Goal: Check status: Check status

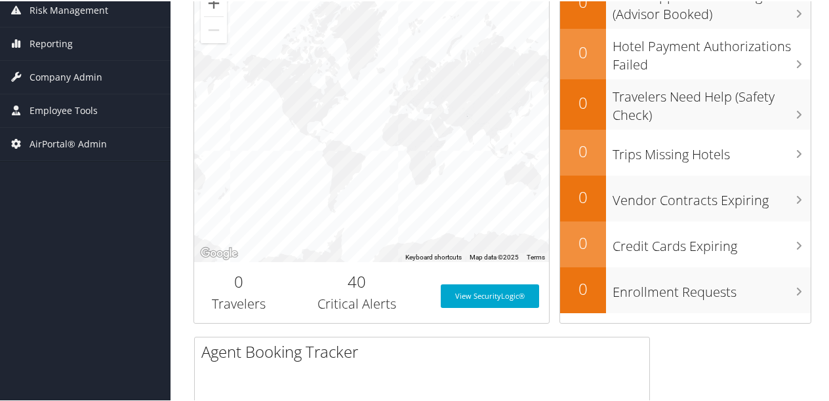
scroll to position [262, 0]
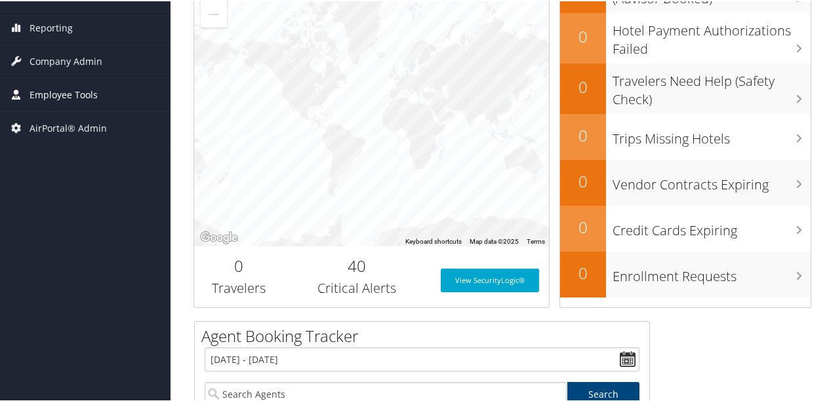
click at [64, 90] on span "Employee Tools" at bounding box center [64, 93] width 68 height 33
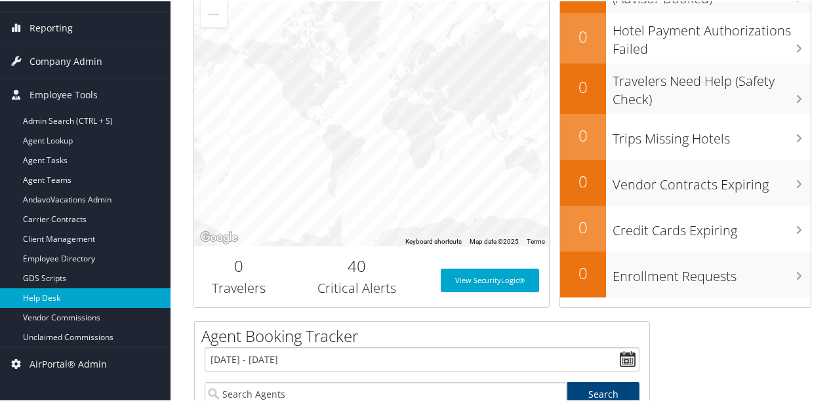
click at [41, 295] on link "Help Desk" at bounding box center [85, 297] width 171 height 20
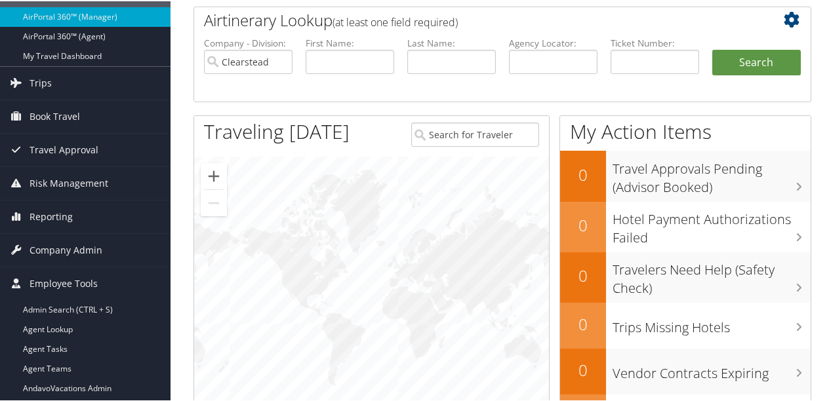
scroll to position [0, 0]
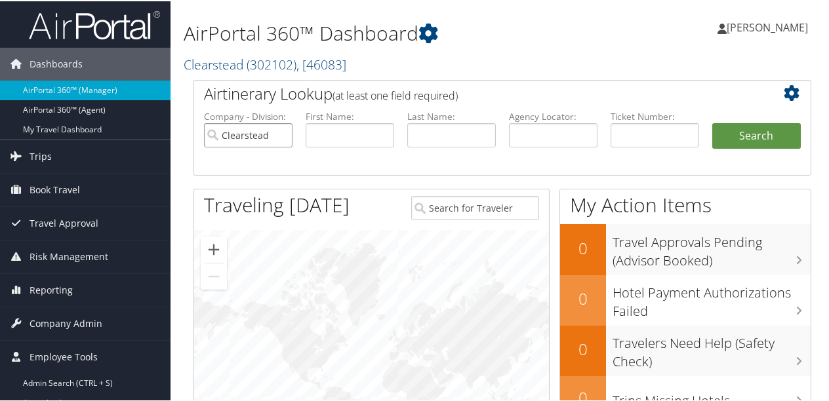
click at [283, 133] on input "Clearstead" at bounding box center [248, 134] width 89 height 24
click at [323, 131] on input "text" at bounding box center [350, 134] width 89 height 24
type input "[PERSON_NAME]"
type input "del"
click at [763, 131] on button "Search" at bounding box center [756, 135] width 89 height 26
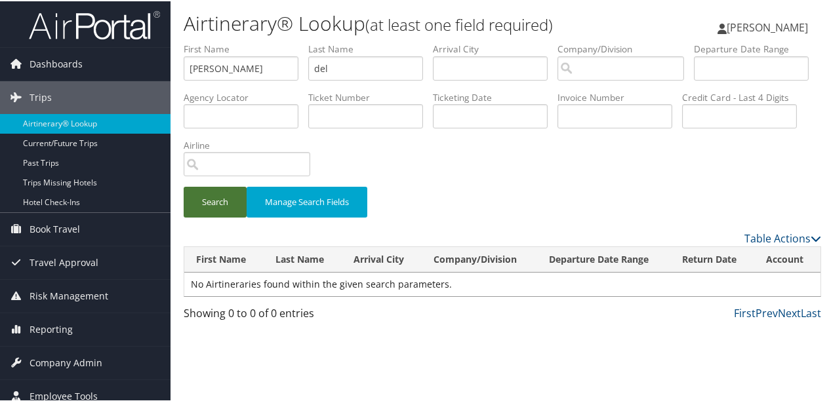
click at [227, 199] on button "Search" at bounding box center [215, 201] width 63 height 31
click at [358, 68] on input "del" at bounding box center [365, 67] width 115 height 24
type input "d"
click at [648, 63] on input "search" at bounding box center [621, 67] width 127 height 24
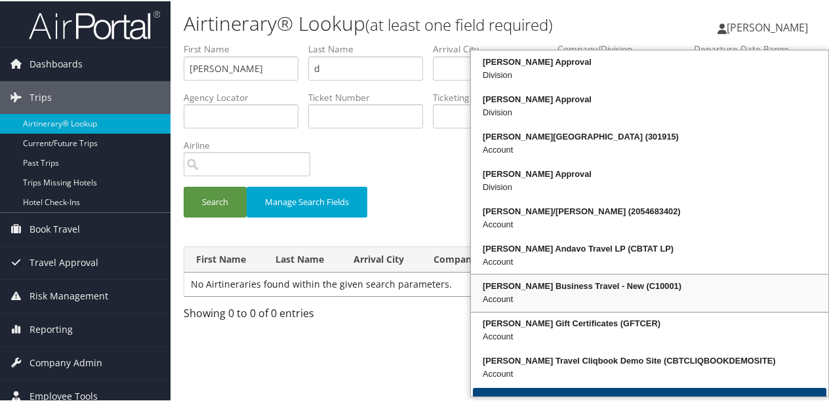
click at [678, 287] on div "[PERSON_NAME] Business Travel - New (C10001)" at bounding box center [650, 285] width 354 height 13
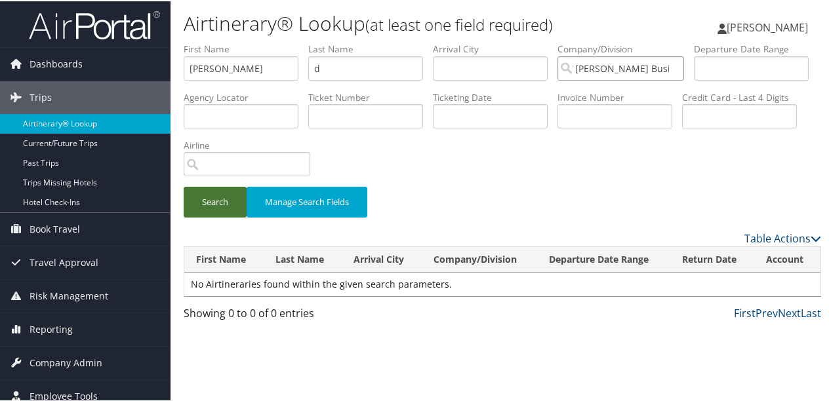
type input "[PERSON_NAME] Business Travel - New"
click at [213, 216] on button "Search" at bounding box center [215, 201] width 63 height 31
click at [659, 75] on input "[PERSON_NAME] Business Travel - New" at bounding box center [621, 67] width 127 height 24
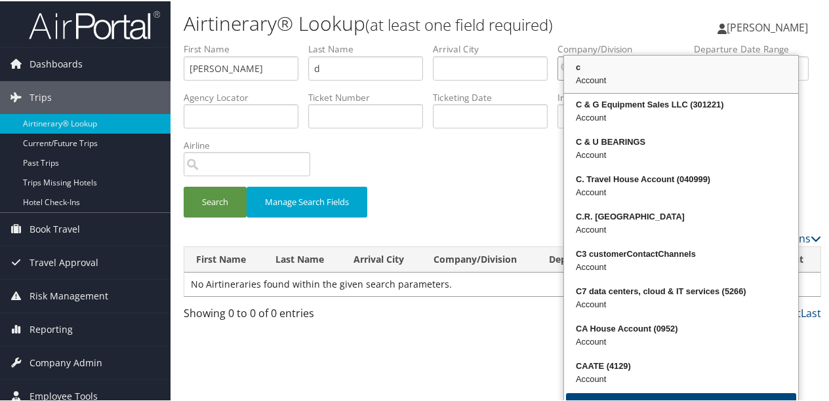
type input "c"
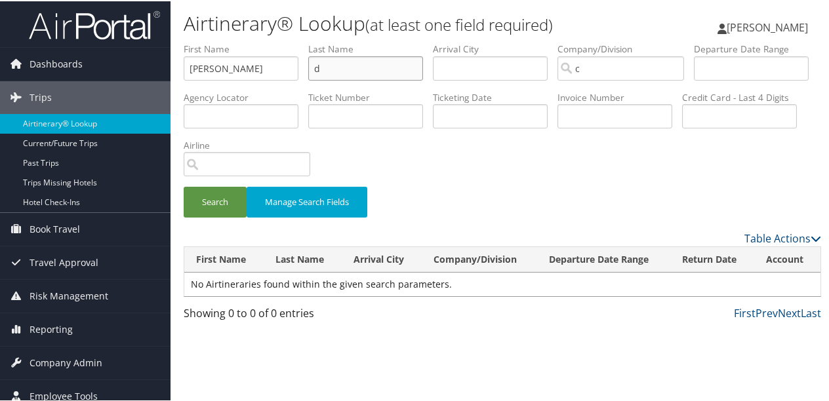
click at [359, 66] on input "d" at bounding box center [365, 67] width 115 height 24
click at [605, 71] on input "c" at bounding box center [621, 67] width 127 height 24
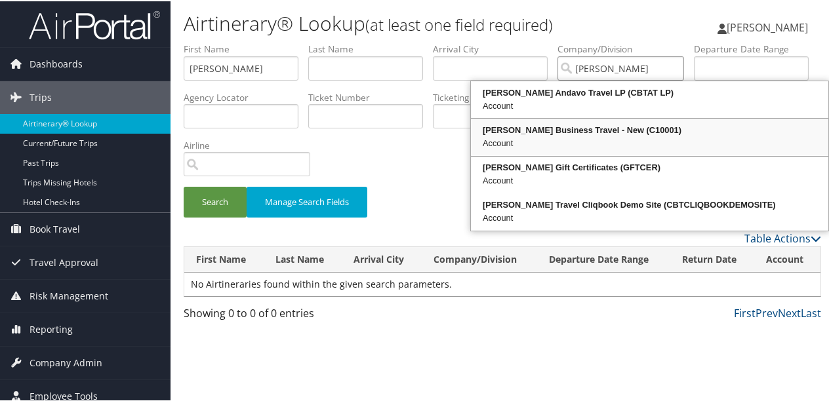
click at [638, 128] on div "[PERSON_NAME] Business Travel - New (C10001)" at bounding box center [650, 129] width 354 height 13
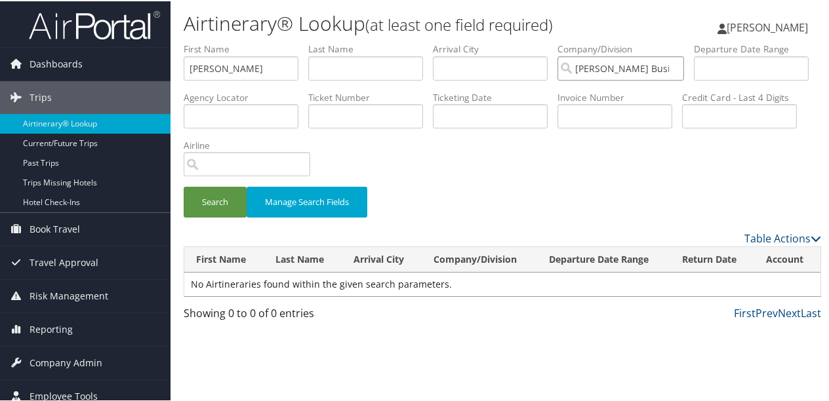
type input "[PERSON_NAME] Business Travel - New"
click at [694, 79] on input "text" at bounding box center [751, 67] width 115 height 24
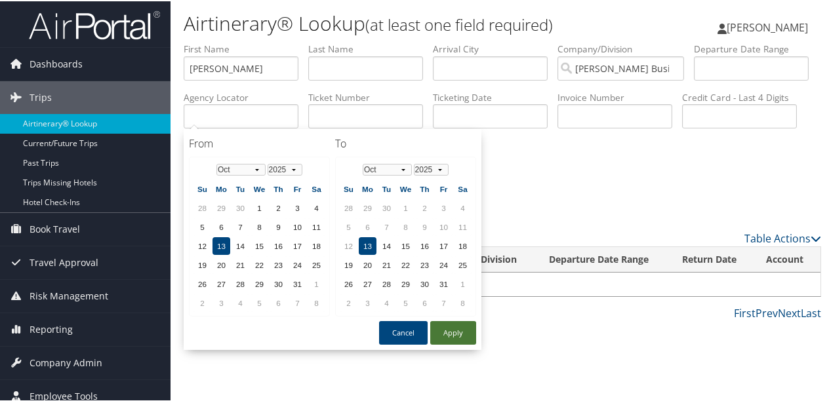
click at [461, 326] on button "Apply" at bounding box center [453, 332] width 46 height 24
type input "[DATE]"
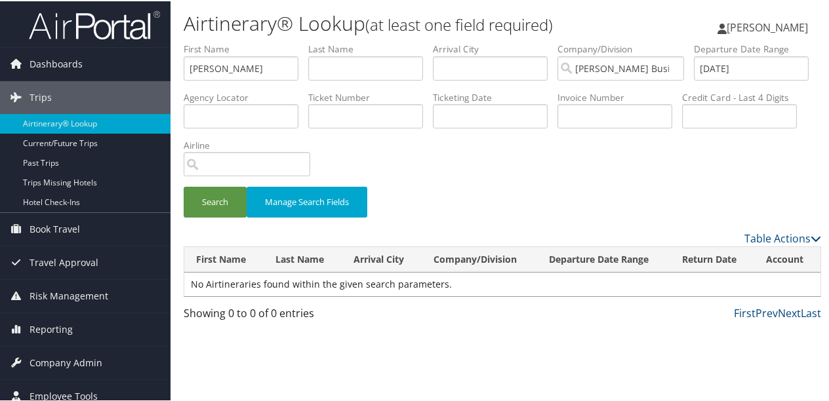
click at [216, 218] on div "Search Manage Search Fields" at bounding box center [502, 208] width 657 height 44
click at [216, 197] on button "Search" at bounding box center [215, 201] width 63 height 31
click at [694, 79] on input "[DATE]" at bounding box center [751, 67] width 115 height 24
drag, startPoint x: 237, startPoint y: 121, endPoint x: -3, endPoint y: 116, distance: 239.5
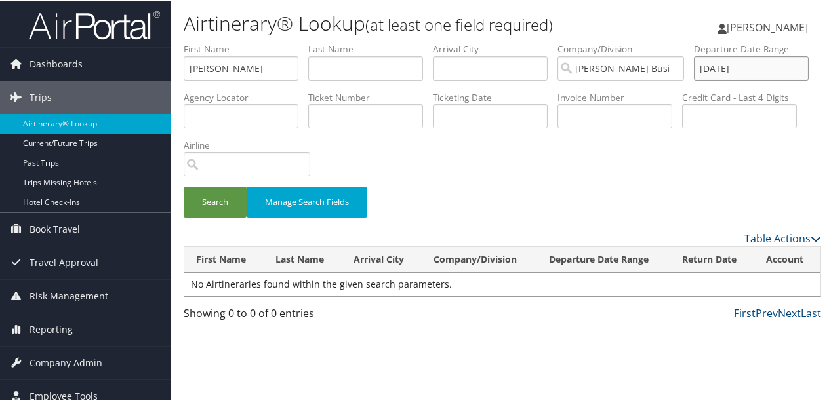
click at [0, 116] on html "Menu Dashboards ► AirPortal 360™ (Manager) AirPortal 360™ (Agent) My Travel Das…" at bounding box center [417, 200] width 834 height 401
click at [232, 202] on button "Search" at bounding box center [215, 201] width 63 height 31
click at [681, 67] on input "[PERSON_NAME] Business Travel - New" at bounding box center [621, 67] width 127 height 24
click at [694, 79] on input "text" at bounding box center [751, 67] width 115 height 24
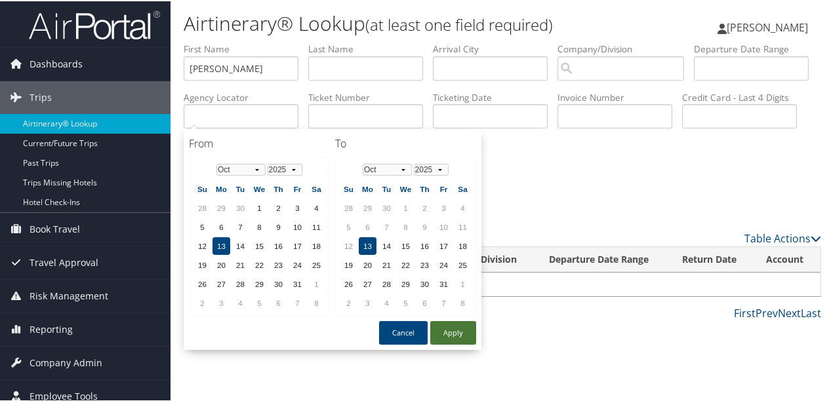
click at [450, 328] on button "Apply" at bounding box center [453, 332] width 46 height 24
type input "[DATE]"
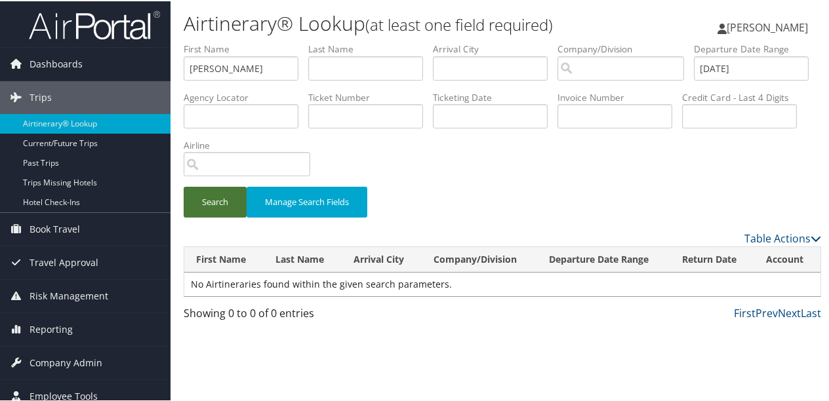
click at [222, 206] on button "Search" at bounding box center [215, 201] width 63 height 31
